Goal: Transaction & Acquisition: Obtain resource

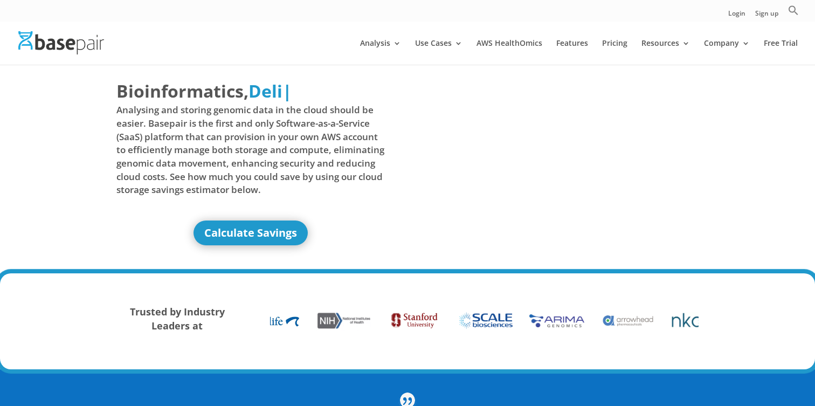
scroll to position [17, 0]
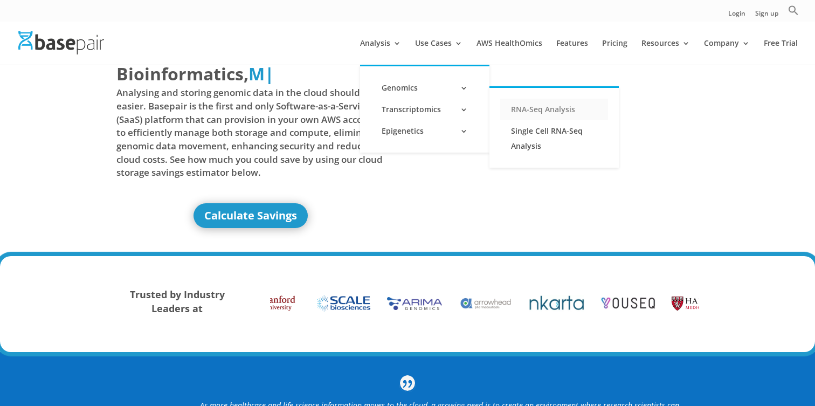
click at [519, 112] on link "RNA-Seq Analysis" at bounding box center [554, 110] width 108 height 22
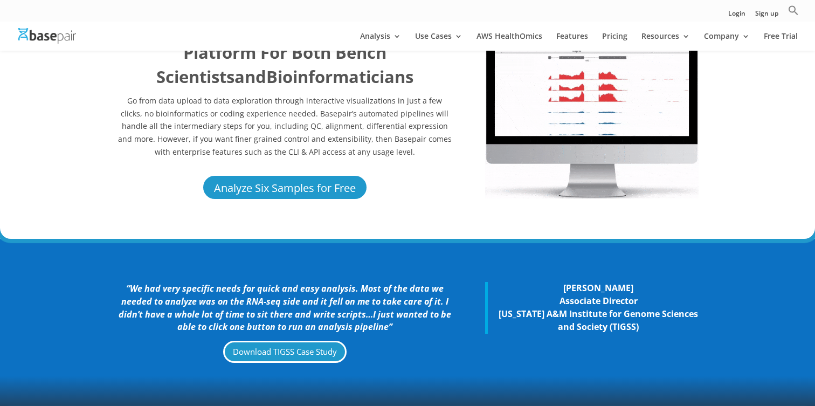
scroll to position [81, 0]
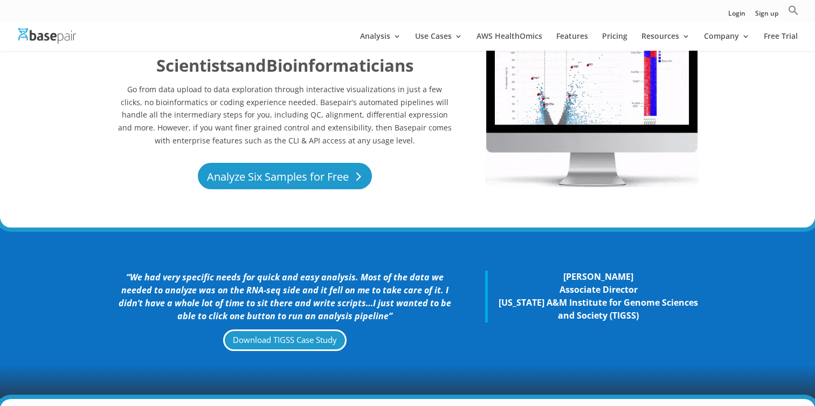
click at [303, 174] on link "Analyze Six Samples for Free" at bounding box center [285, 176] width 174 height 26
